Goal: Task Accomplishment & Management: Manage account settings

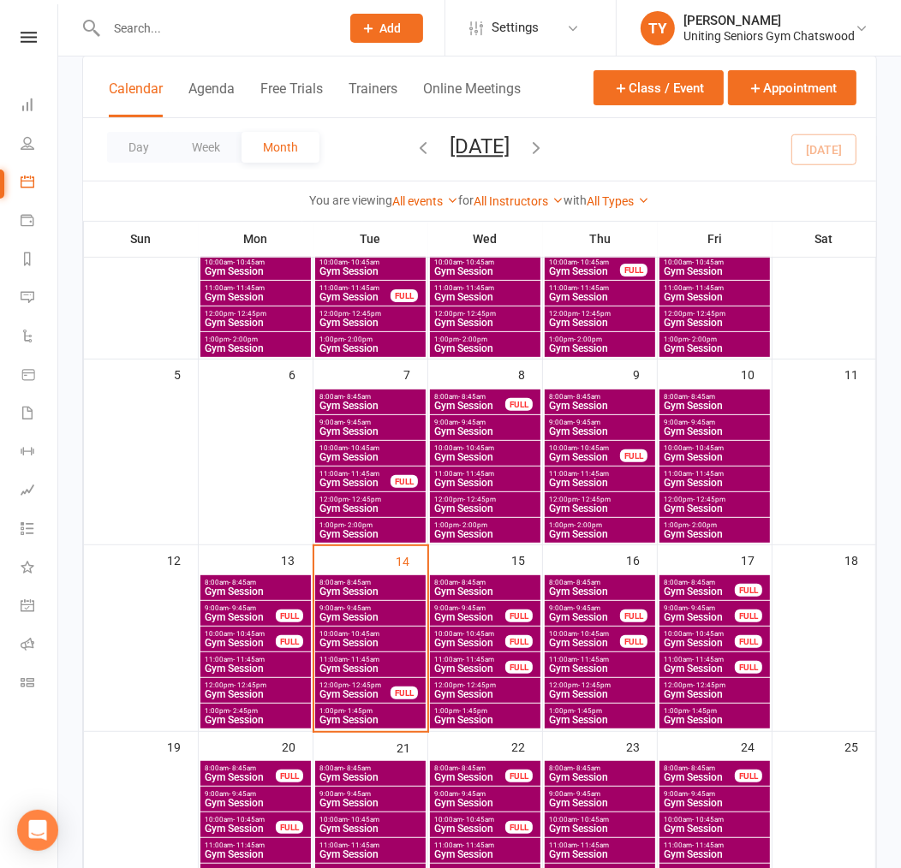
click at [207, 33] on input "text" at bounding box center [214, 28] width 227 height 24
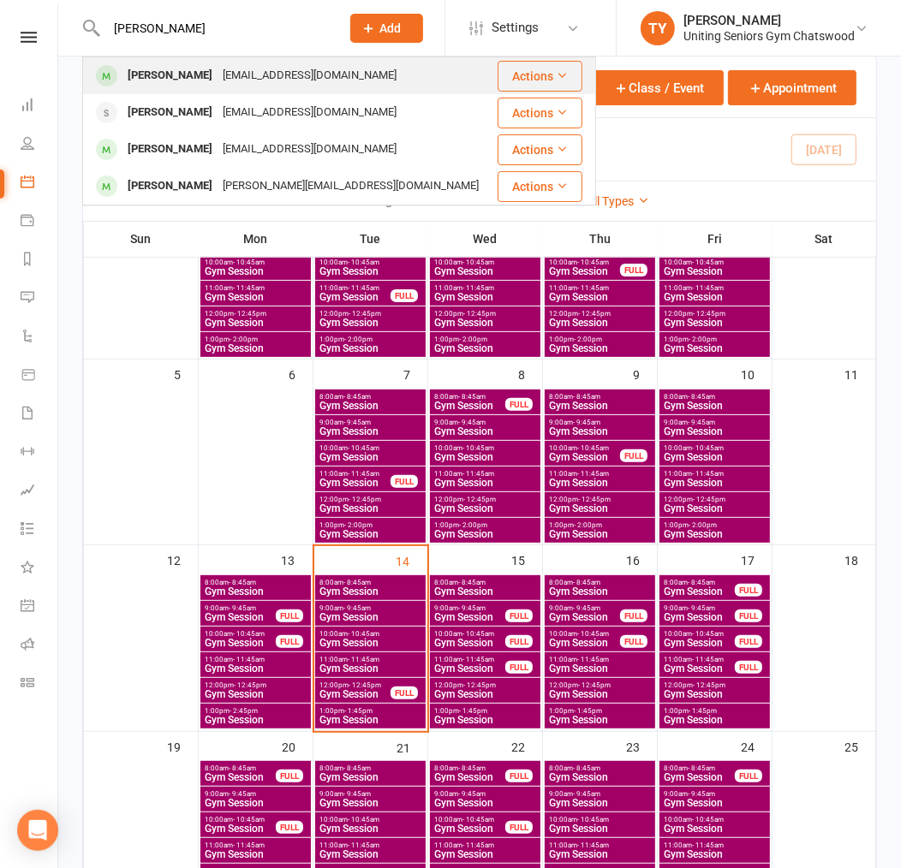
type input "[PERSON_NAME]"
click at [233, 65] on div "[EMAIL_ADDRESS][DOMAIN_NAME]" at bounding box center [309, 75] width 184 height 25
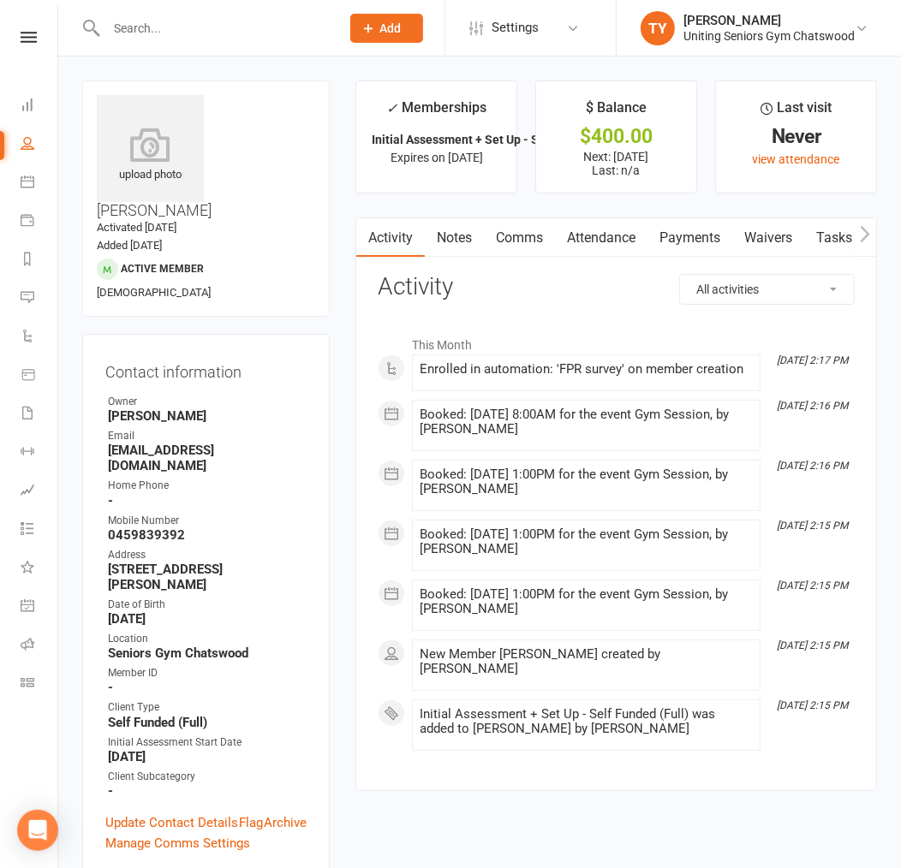
click at [871, 232] on button "button" at bounding box center [864, 237] width 21 height 39
click at [853, 229] on link "Workouts" at bounding box center [877, 237] width 81 height 39
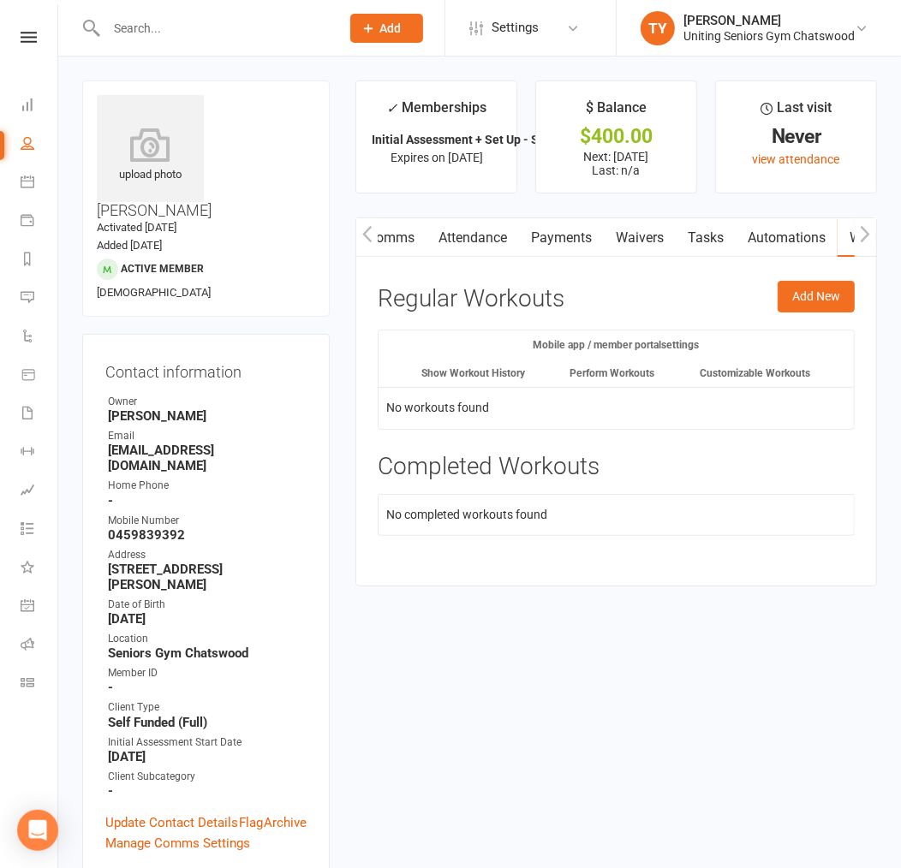
click at [854, 235] on button "button" at bounding box center [864, 237] width 21 height 39
click at [691, 233] on link "Mobile App" at bounding box center [719, 237] width 92 height 39
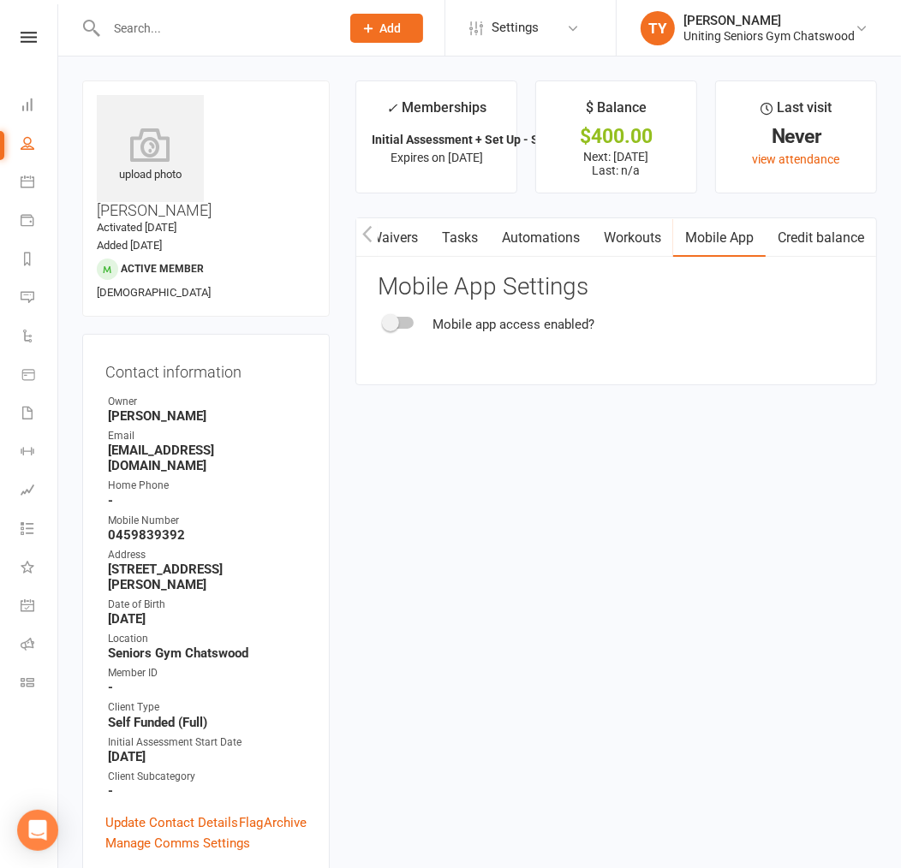
click at [402, 324] on div at bounding box center [398, 323] width 29 height 12
click at [384, 320] on input "checkbox" at bounding box center [384, 320] width 0 height 0
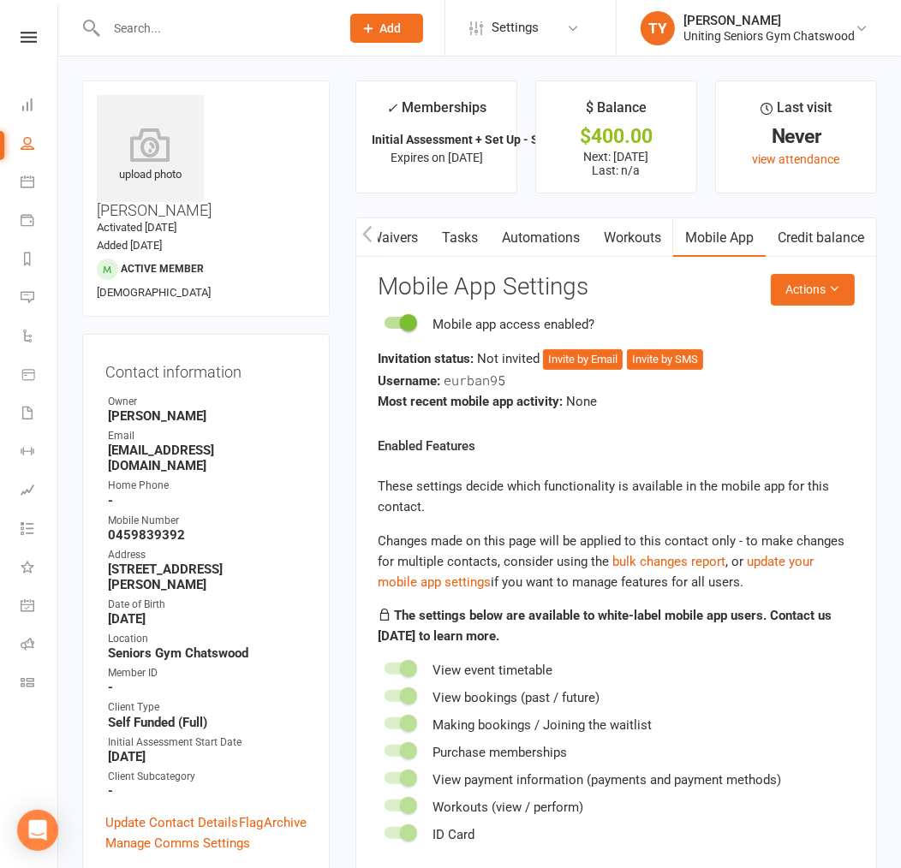
click at [347, 338] on main "✓ Memberships Initial Assessment + Set Up - Self Funded ... Expires on [DATE] $…" at bounding box center [615, 496] width 547 height 832
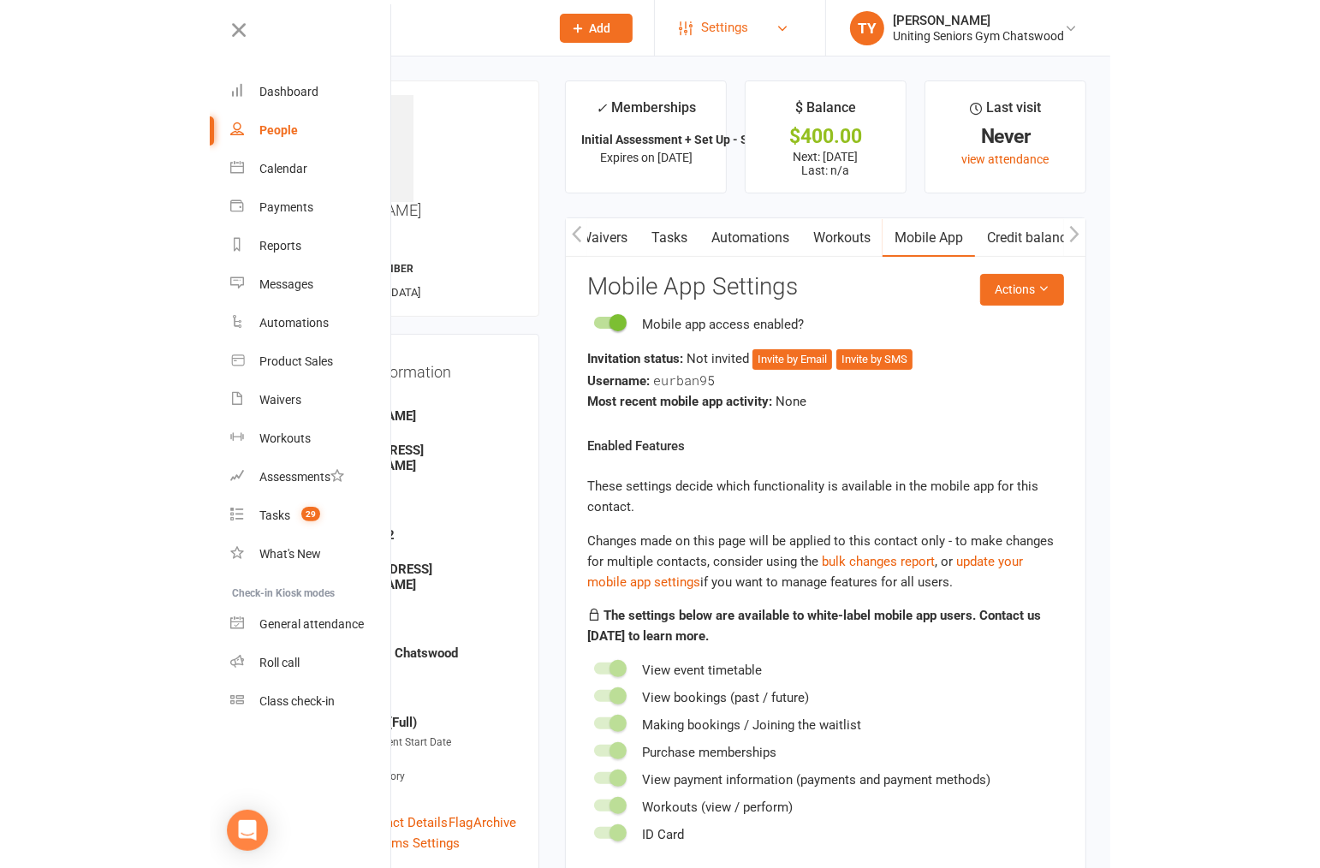
scroll to position [0, 101]
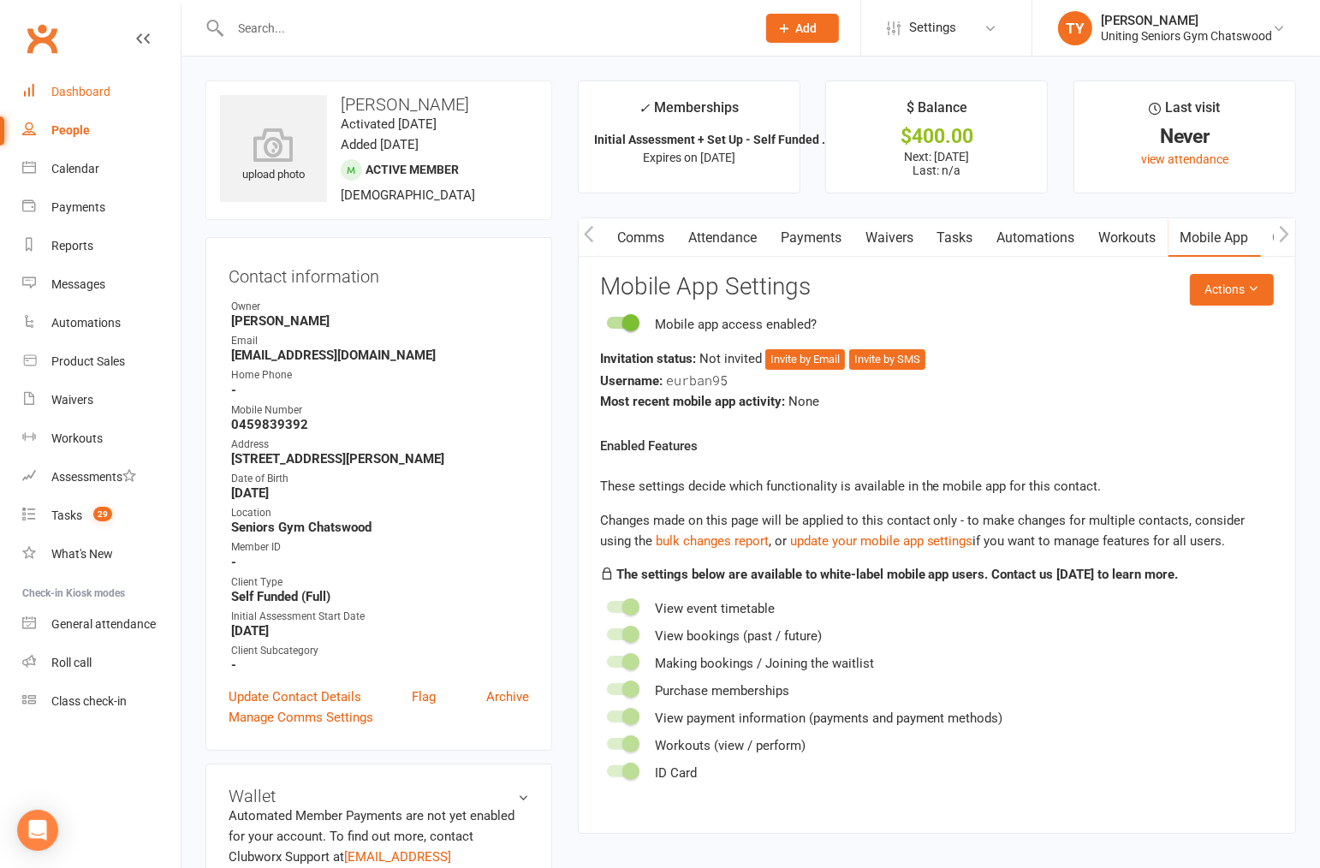
click at [107, 86] on div "Dashboard" at bounding box center [80, 92] width 59 height 14
